Goal: Task Accomplishment & Management: Manage account settings

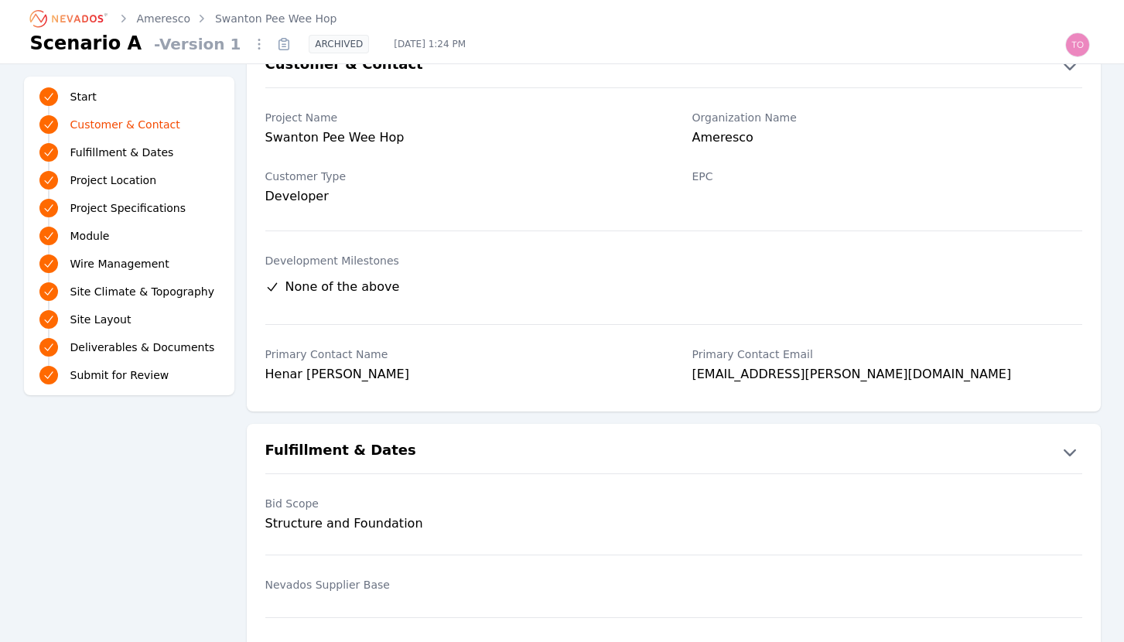
scroll to position [19, 0]
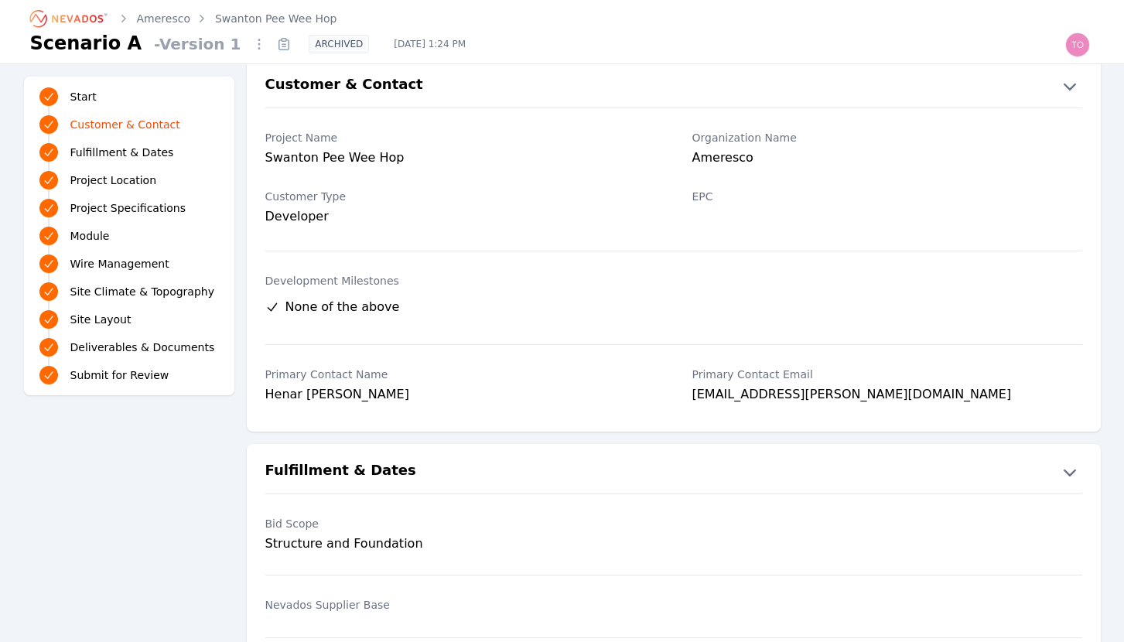
click at [100, 91] on link "Start" at bounding box center [128, 97] width 179 height 22
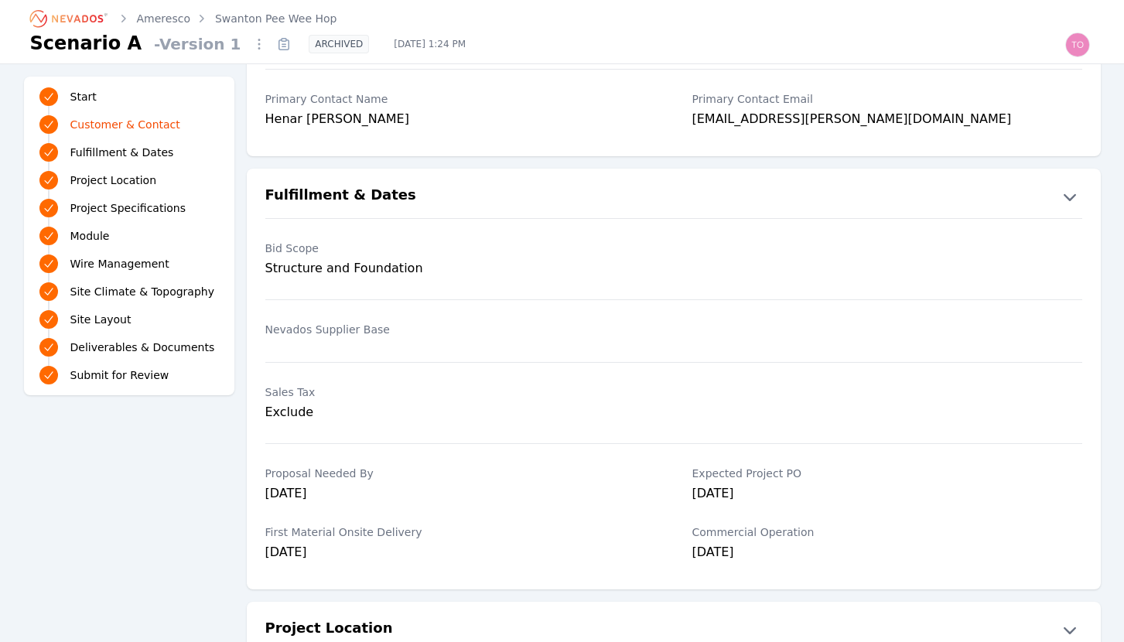
scroll to position [0, 0]
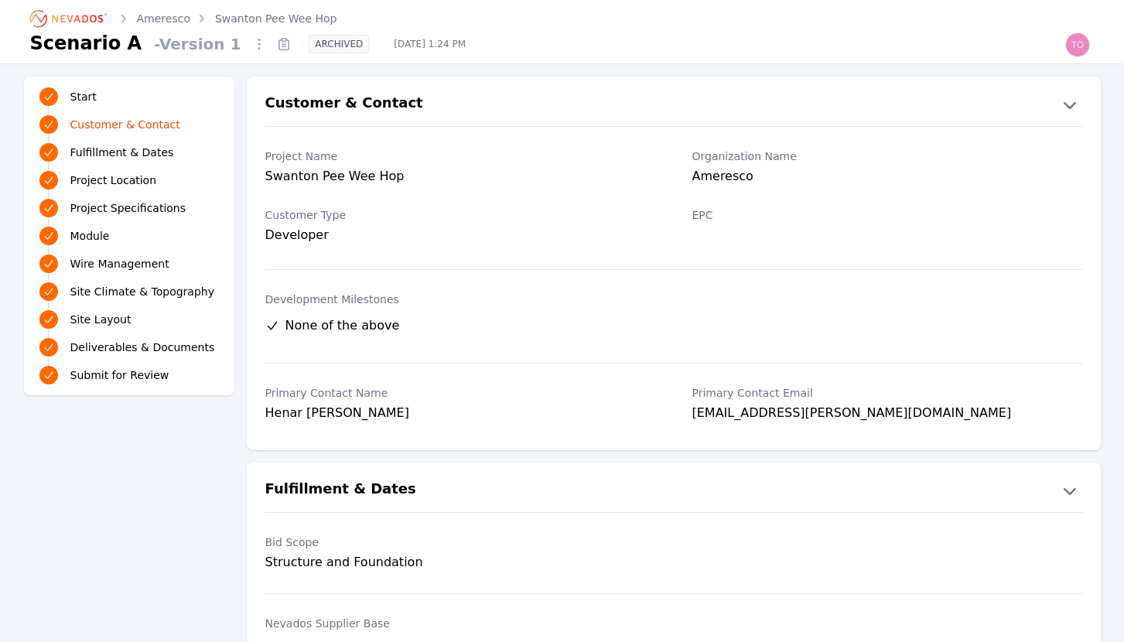
click at [115, 350] on span "Deliverables & Documents" at bounding box center [142, 347] width 145 height 15
click at [251, 42] on icon "button" at bounding box center [258, 43] width 15 height 15
click at [142, 16] on link "Ameresco" at bounding box center [163, 18] width 53 height 15
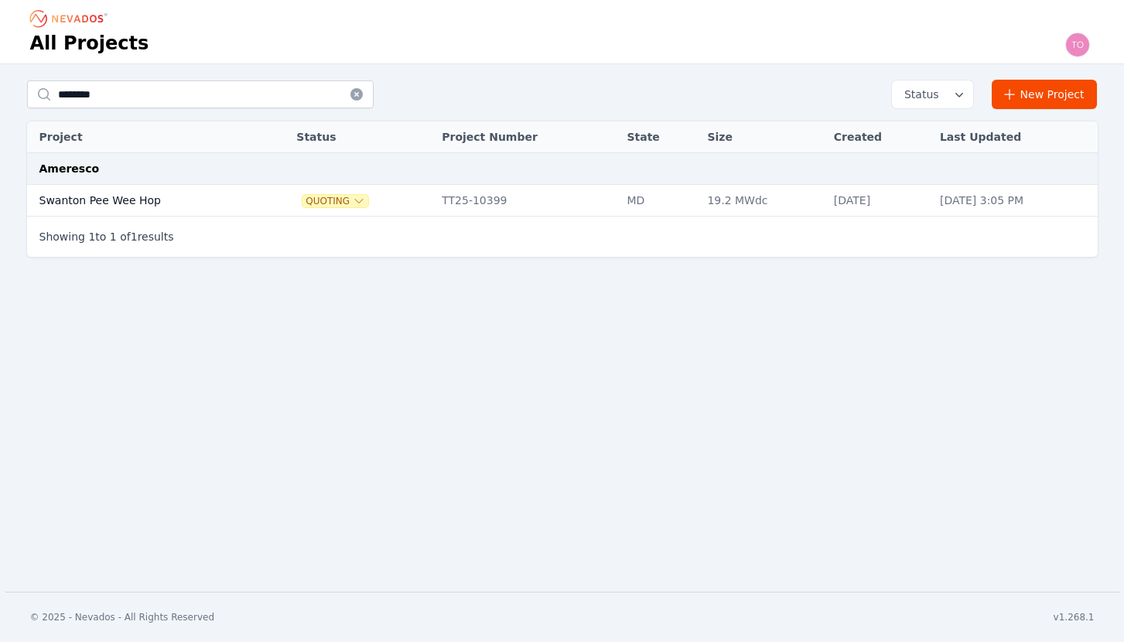
click at [115, 205] on td "Swanton Pee Wee Hop" at bounding box center [145, 201] width 237 height 32
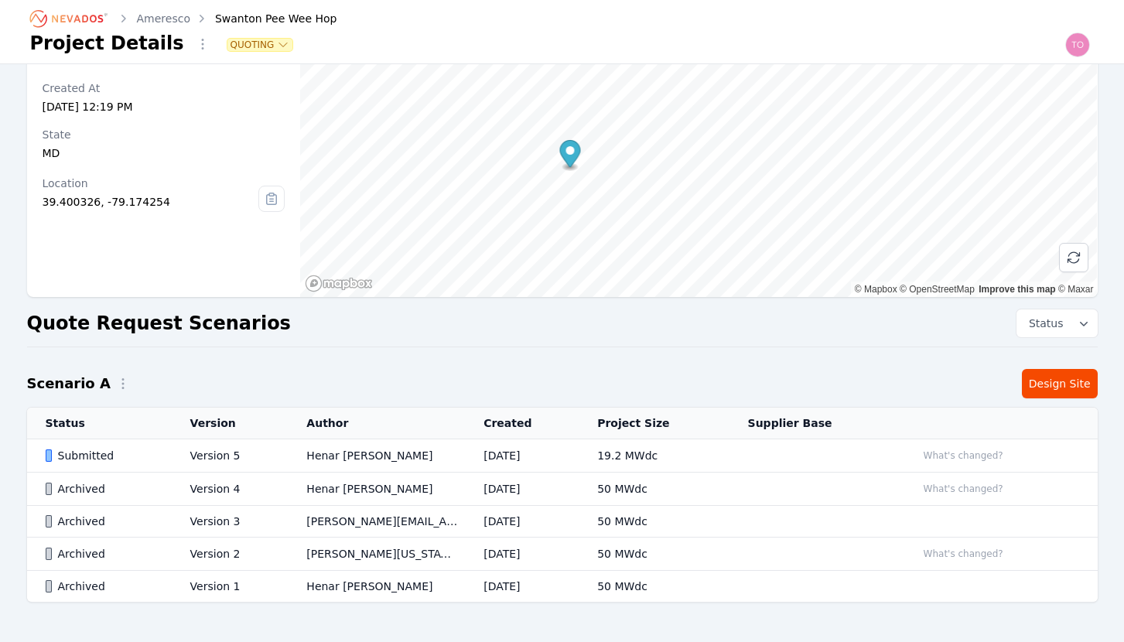
scroll to position [142, 0]
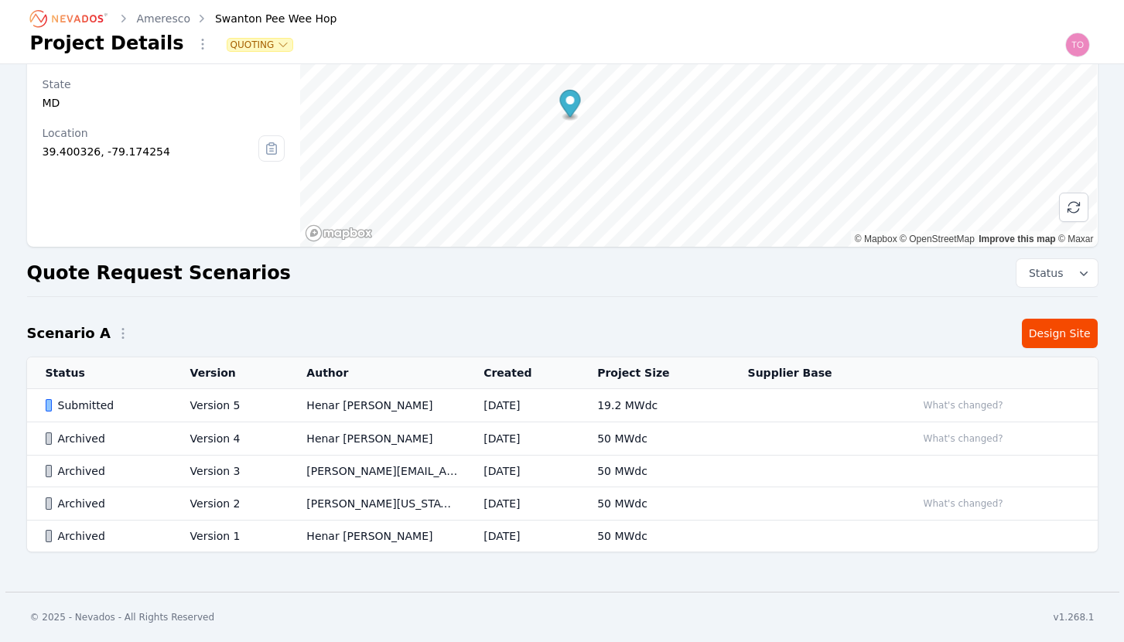
click at [277, 49] on icon "button" at bounding box center [283, 45] width 12 height 12
click at [403, 36] on div "Quoting" at bounding box center [642, 45] width 904 height 26
click at [195, 46] on icon "button" at bounding box center [202, 43] width 15 height 15
click at [504, 40] on div "Change organization Quoting" at bounding box center [642, 45] width 904 height 26
click at [1073, 277] on button "Status" at bounding box center [1056, 273] width 81 height 28
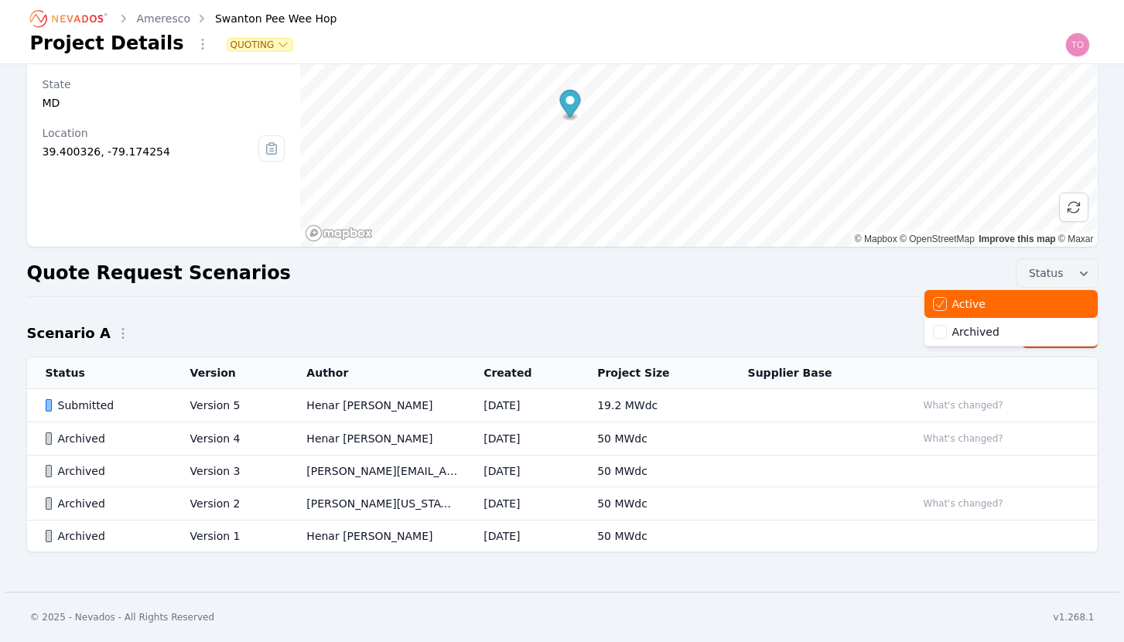
click at [821, 282] on div "Quote Request Scenarios Status Active Archived" at bounding box center [562, 273] width 1071 height 28
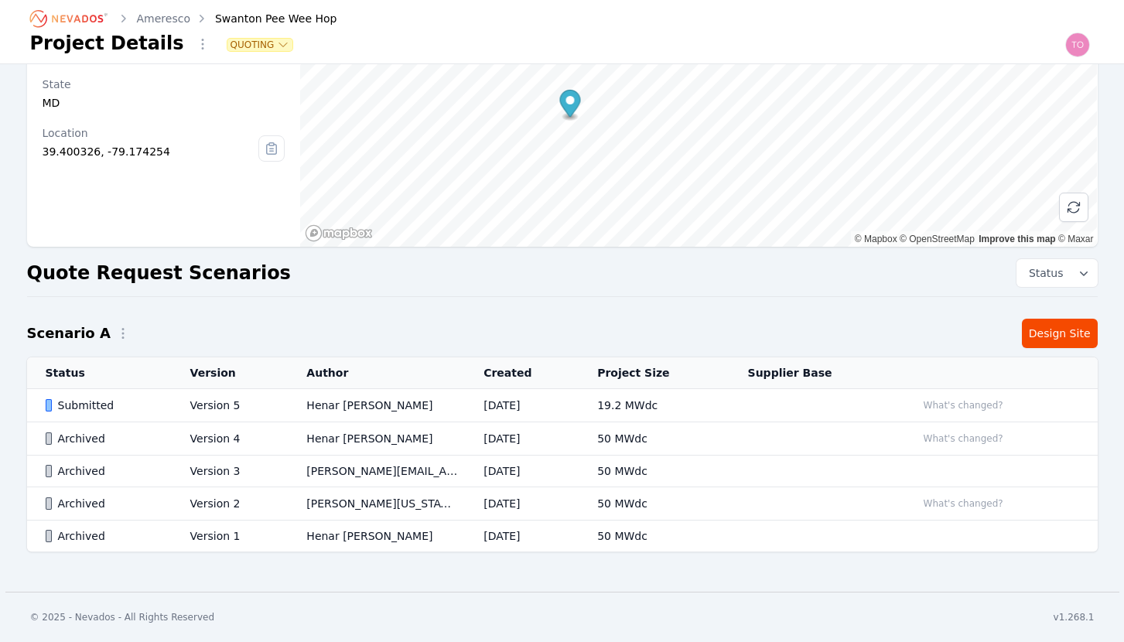
click at [74, 408] on div "Submitted" at bounding box center [105, 405] width 118 height 15
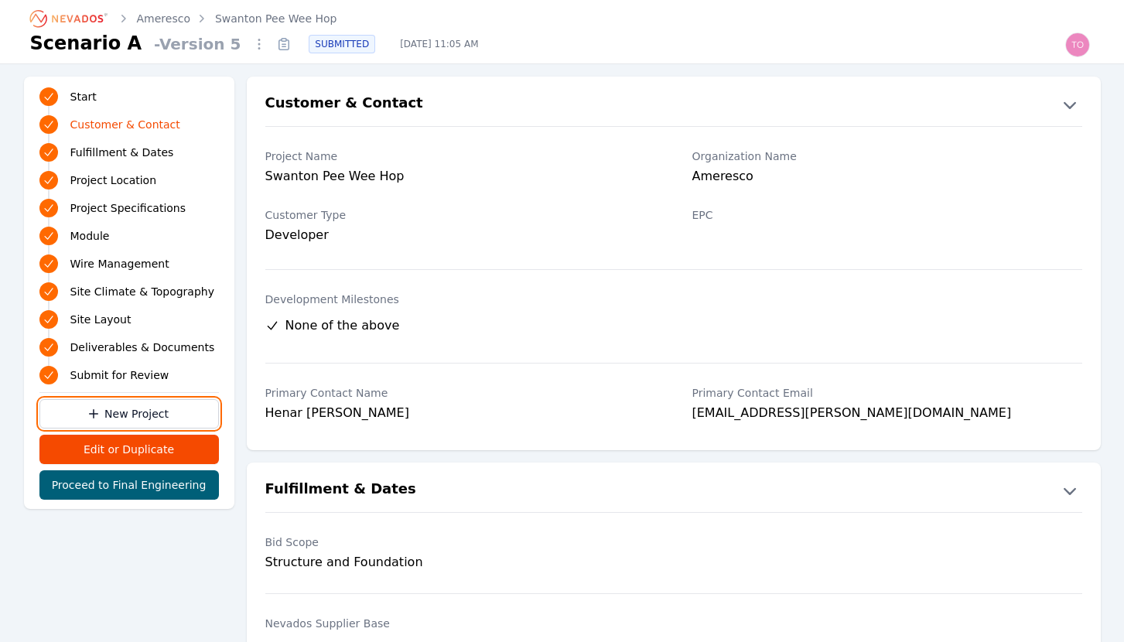
click at [141, 413] on link "New Project" at bounding box center [128, 413] width 179 height 29
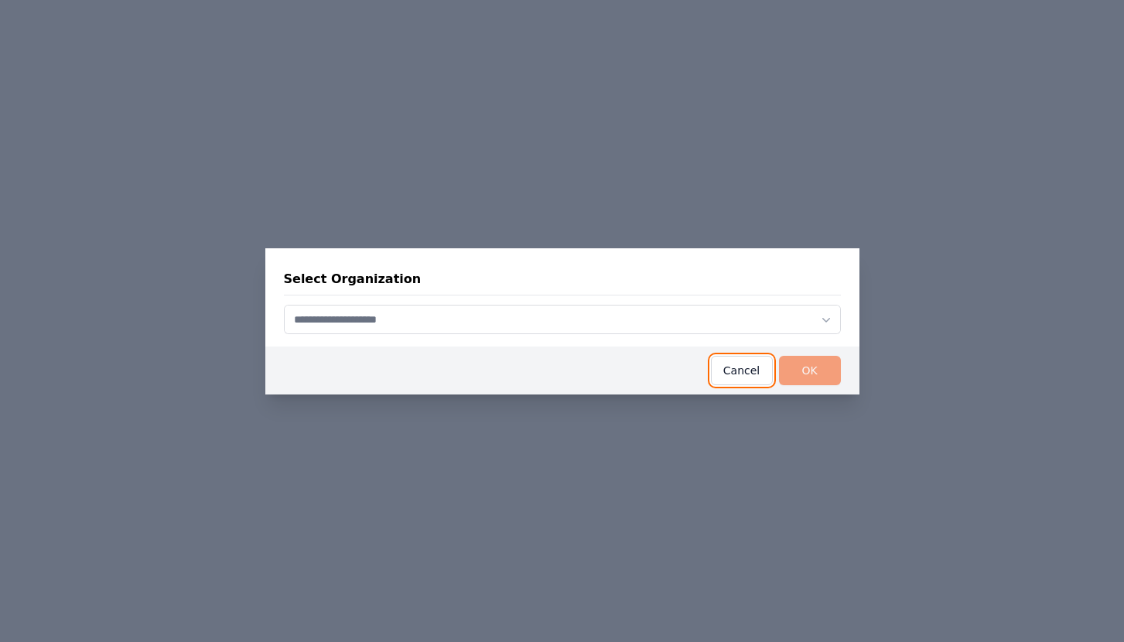
click at [741, 372] on button "Cancel" at bounding box center [742, 370] width 62 height 29
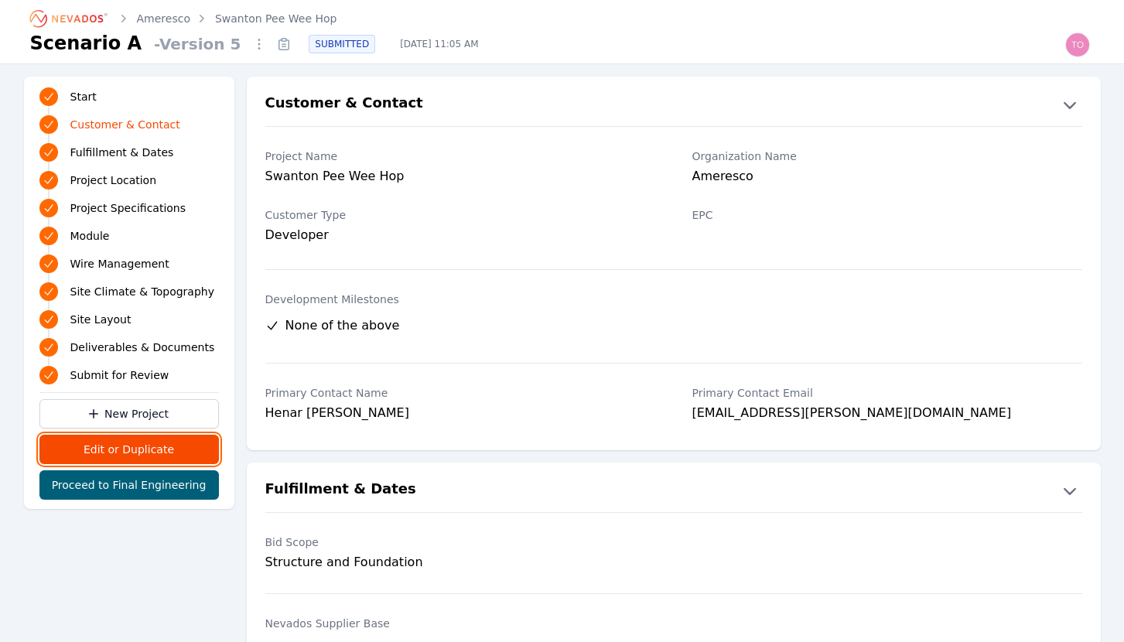
click at [150, 451] on button "Edit or Duplicate" at bounding box center [128, 449] width 179 height 29
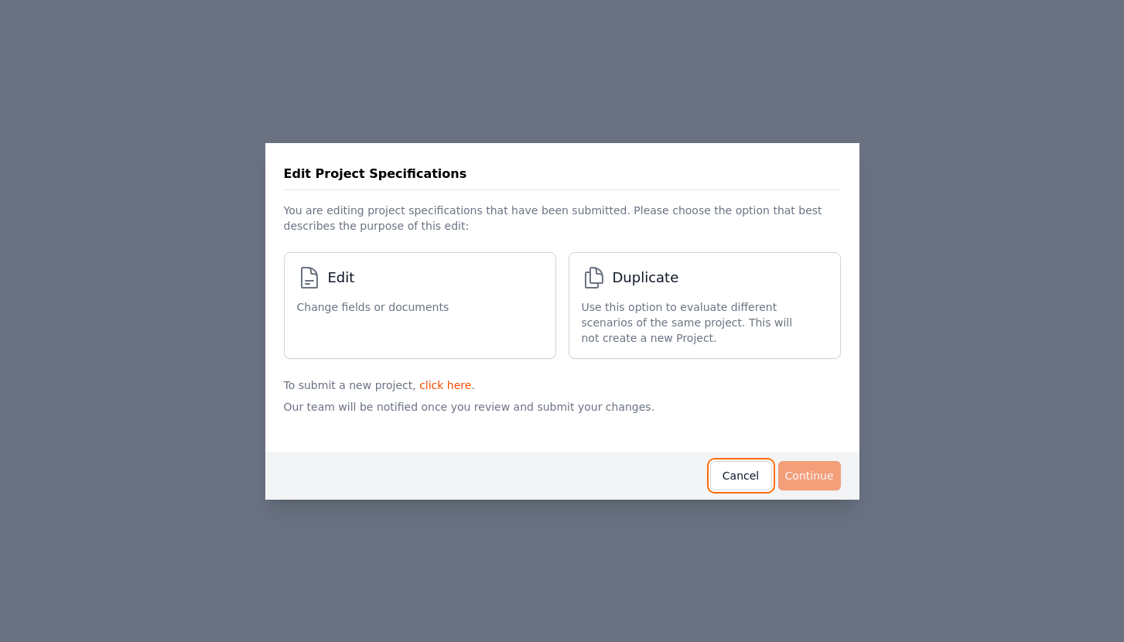
click at [742, 480] on button "Cancel" at bounding box center [741, 475] width 62 height 29
